Goal: Task Accomplishment & Management: Manage account settings

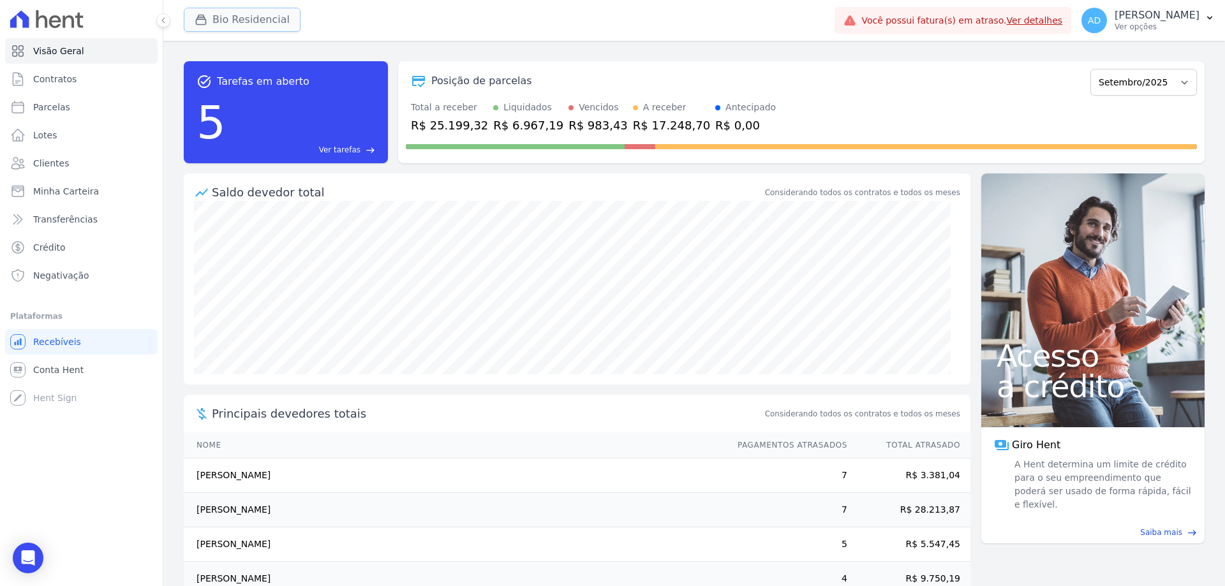
click at [213, 21] on button "Bio Residencial" at bounding box center [242, 20] width 117 height 24
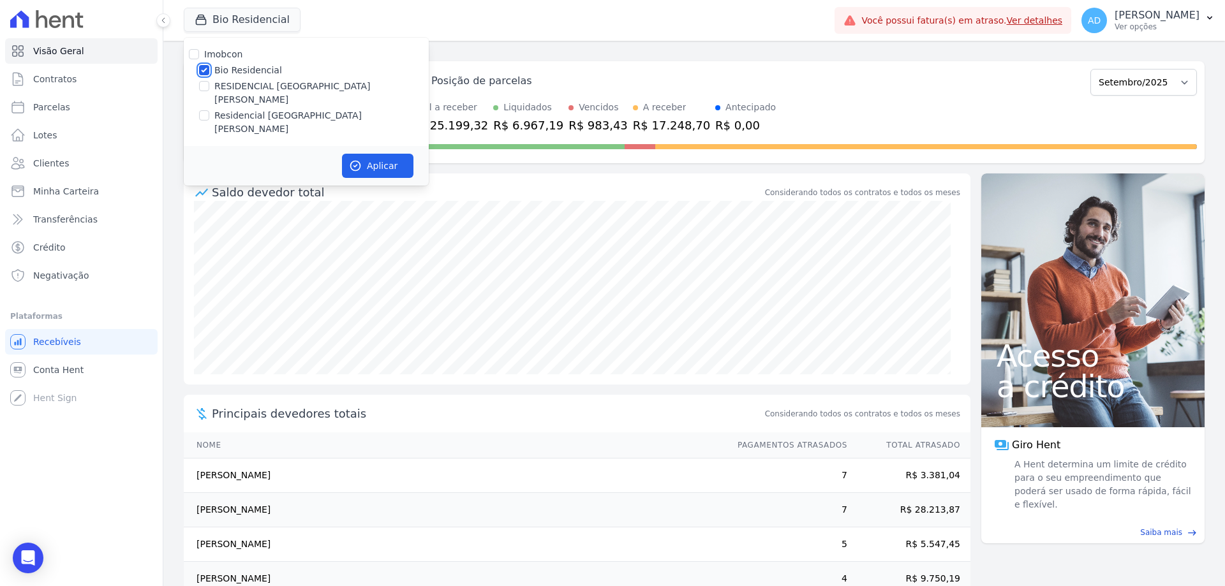
drag, startPoint x: 201, startPoint y: 70, endPoint x: 204, endPoint y: 103, distance: 33.3
click at [200, 70] on input "Bio Residencial" at bounding box center [204, 70] width 10 height 10
checkbox input "false"
click at [203, 110] on input "Residencial [GEOGRAPHIC_DATA][PERSON_NAME]" at bounding box center [204, 115] width 10 height 10
checkbox input "true"
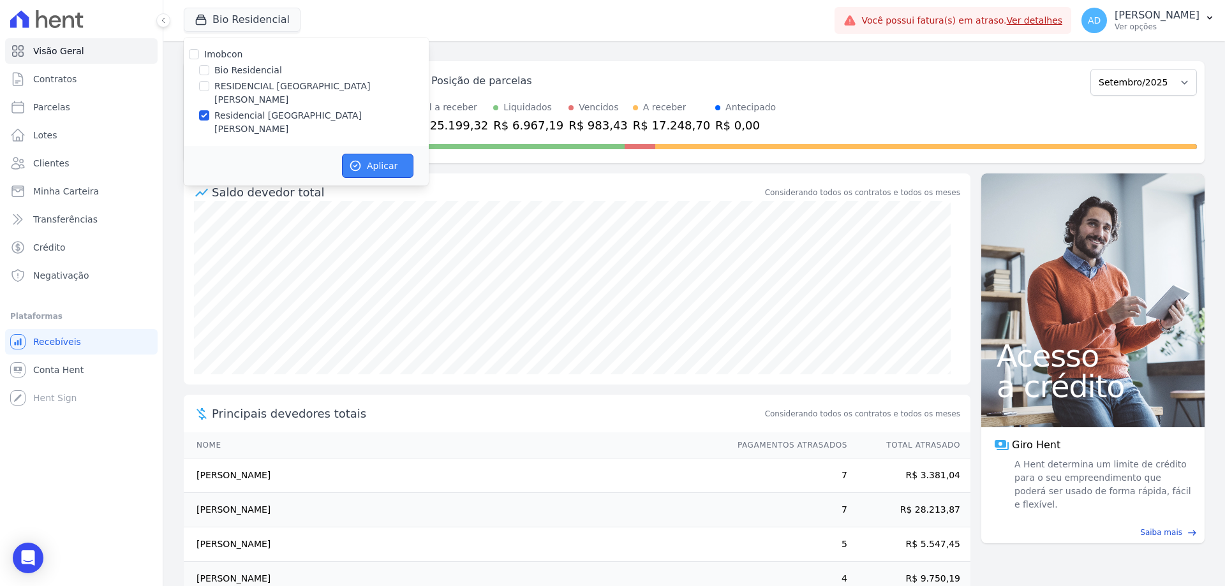
click at [355, 154] on button "Aplicar" at bounding box center [377, 166] width 71 height 24
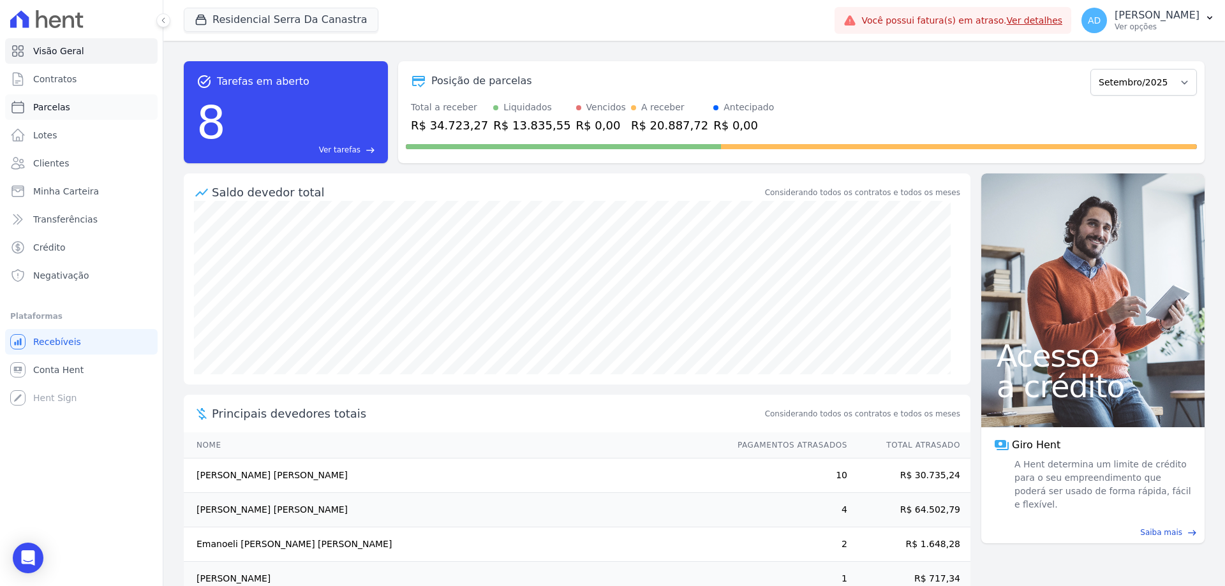
click at [88, 112] on link "Parcelas" at bounding box center [81, 107] width 153 height 26
select select
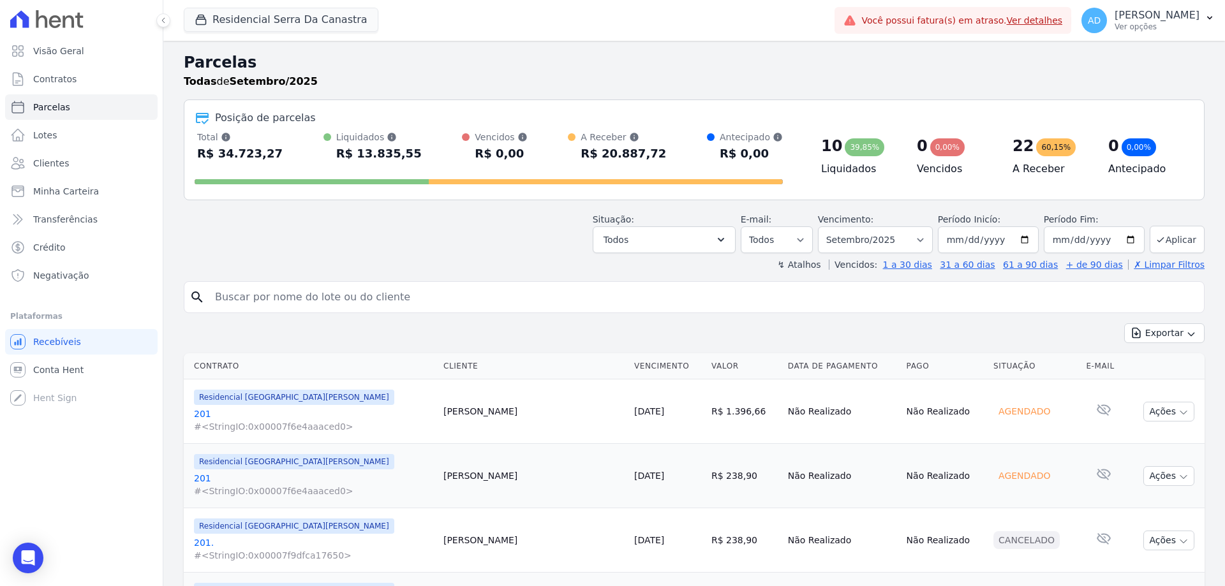
click at [417, 304] on input "search" at bounding box center [703, 298] width 992 height 26
type input "[PERSON_NAME]"
select select
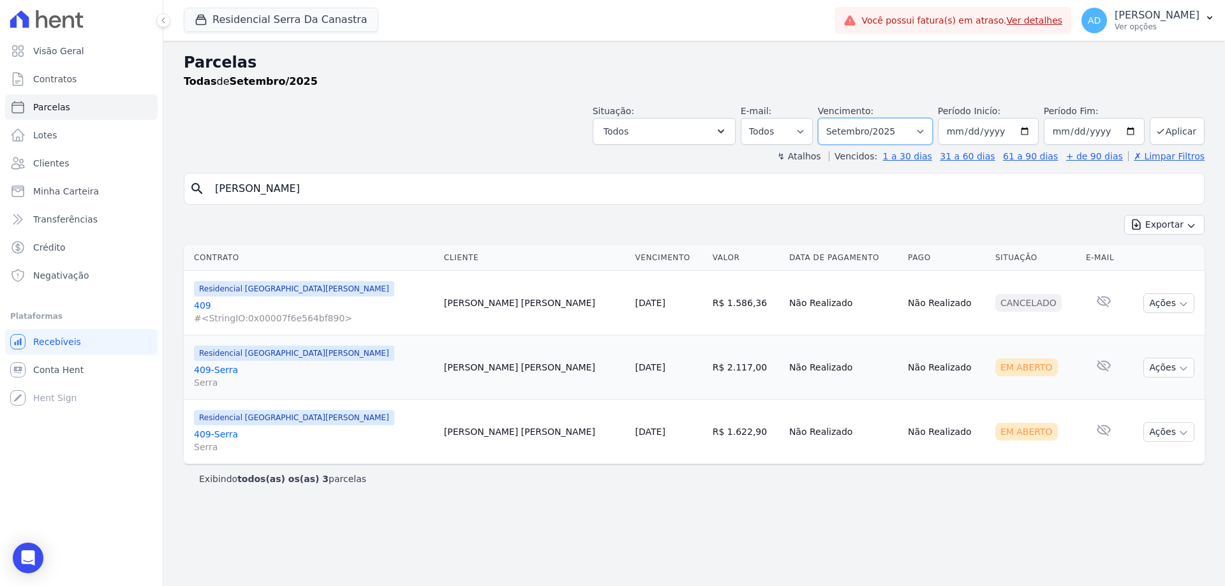
click at [931, 132] on select "Filtrar por período ──────── Todos os meses Março/2024 Abril/2024 Maio/2024 Jun…" at bounding box center [875, 131] width 115 height 27
select select "08/2025"
click at [836, 118] on select "Filtrar por período ──────── Todos os meses Março/2024 Abril/2024 Maio/2024 Jun…" at bounding box center [875, 131] width 115 height 27
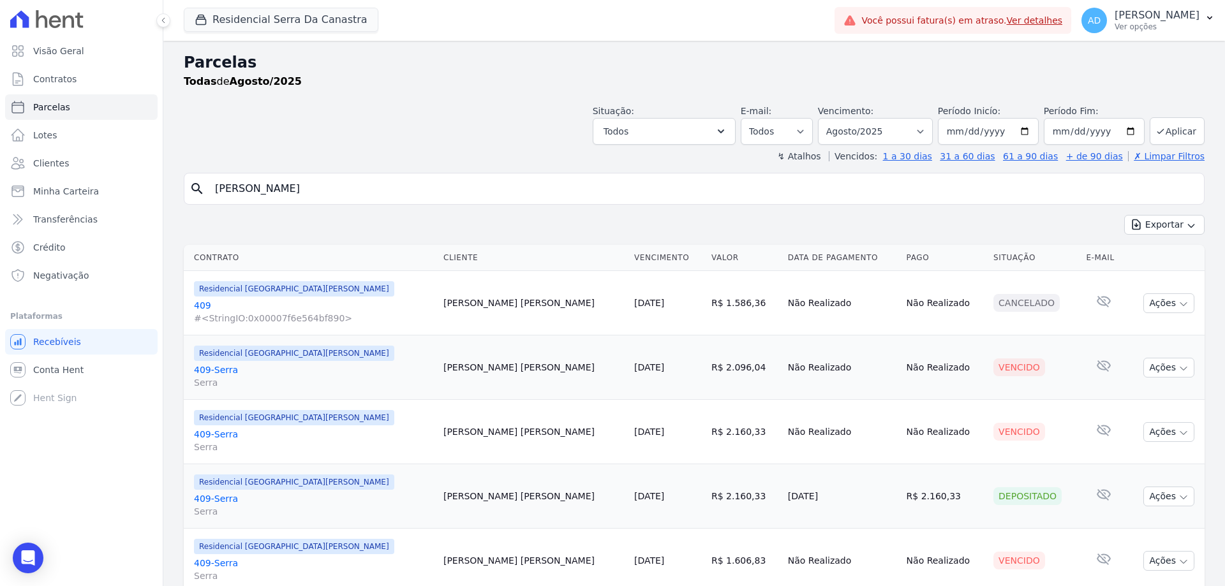
select select
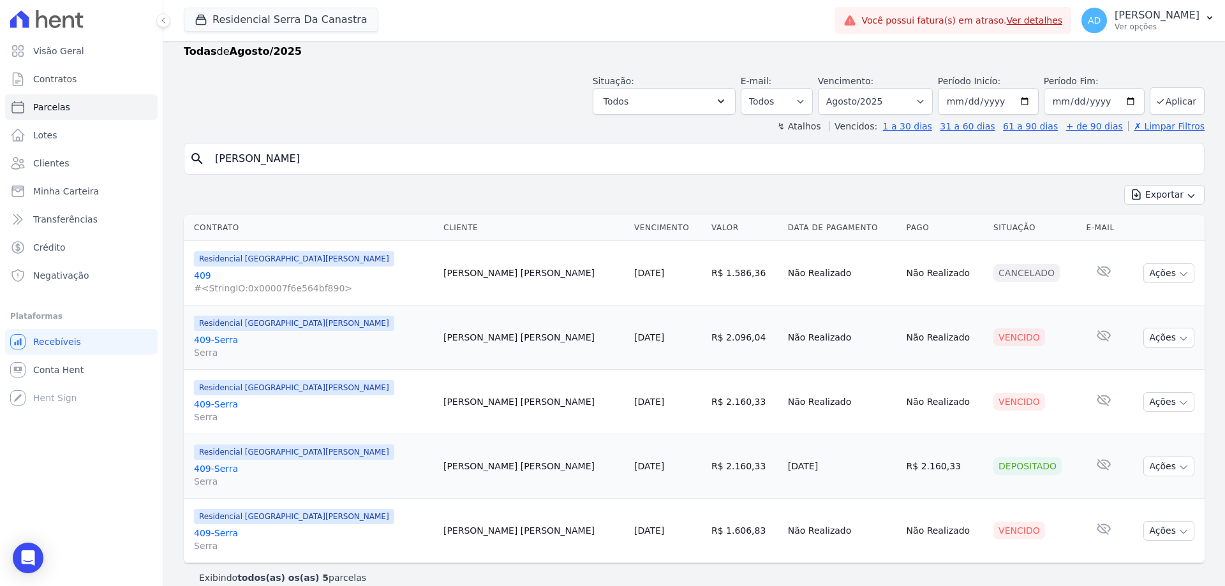
scroll to position [46, 0]
